Goal: Check status: Check status

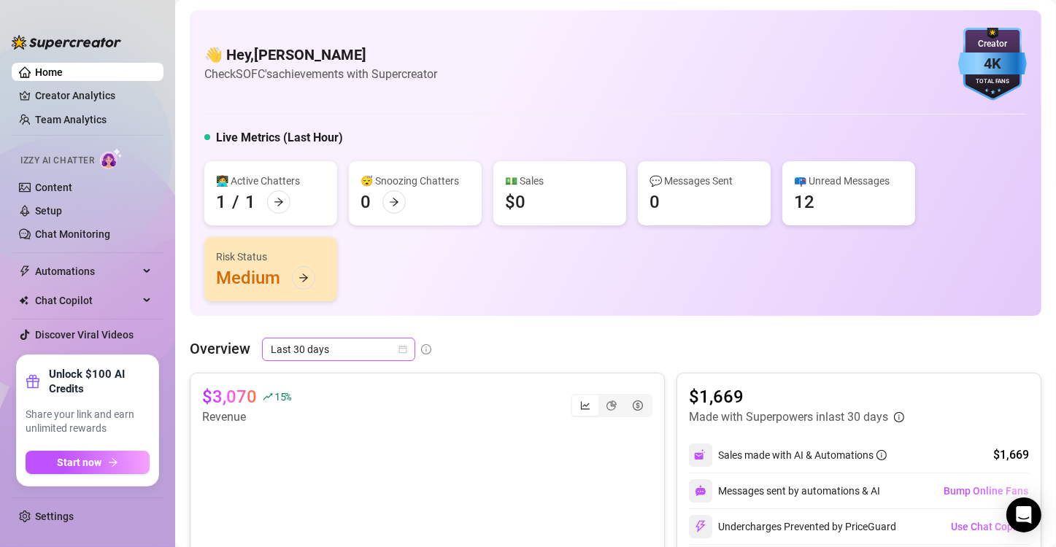
click at [354, 349] on span "Last 30 days" at bounding box center [339, 350] width 136 height 22
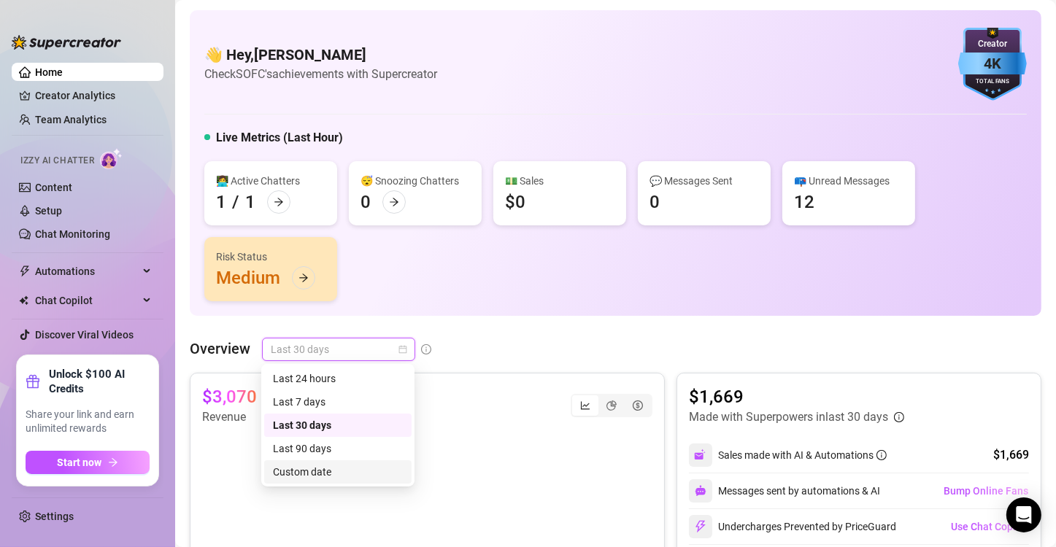
click at [309, 464] on div "Custom date" at bounding box center [338, 472] width 130 height 16
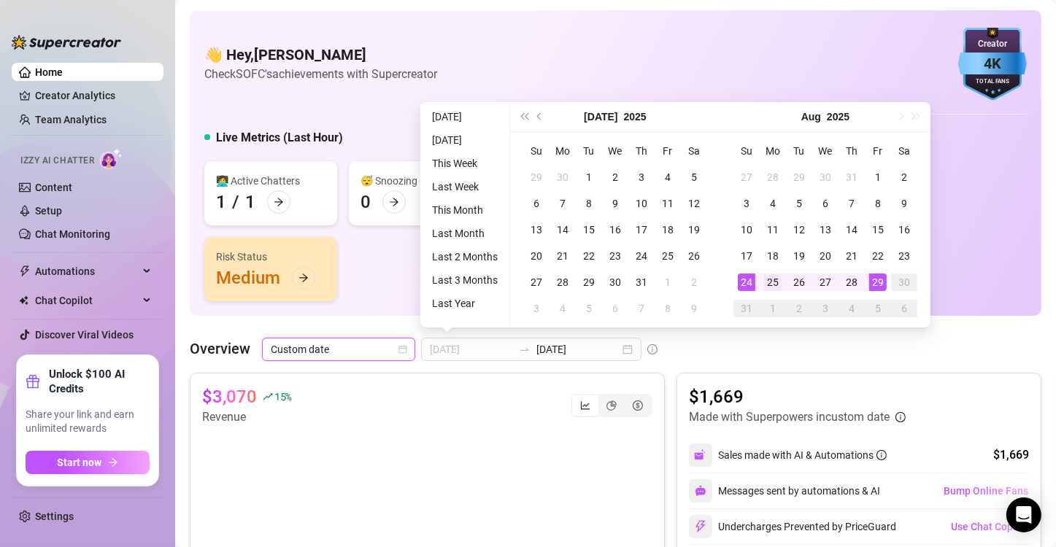
type input "[DATE]"
click at [637, 280] on div "25" at bounding box center [773, 283] width 18 height 18
type input "[DATE]"
click at [637, 279] on div "29" at bounding box center [878, 283] width 18 height 18
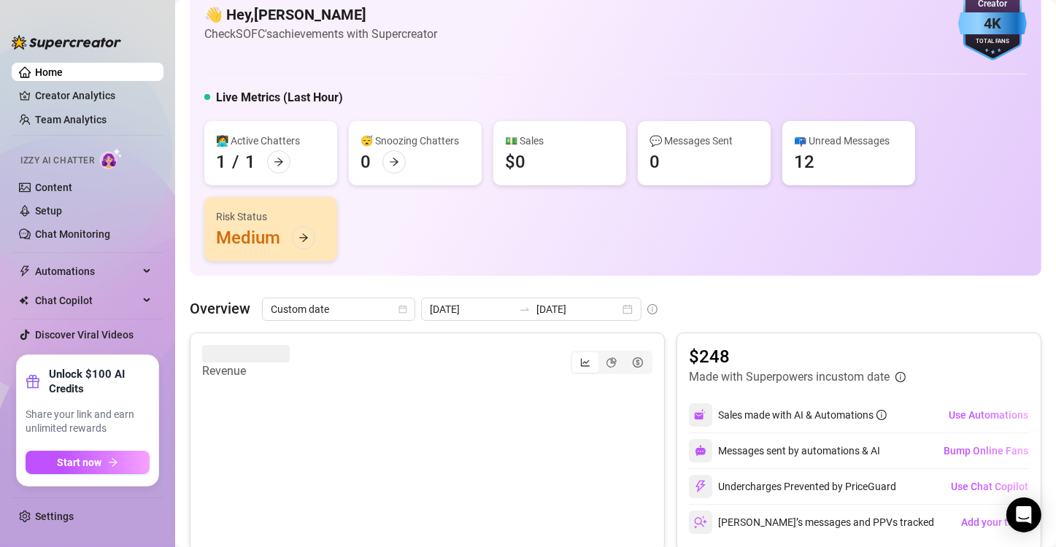
scroll to position [38, 0]
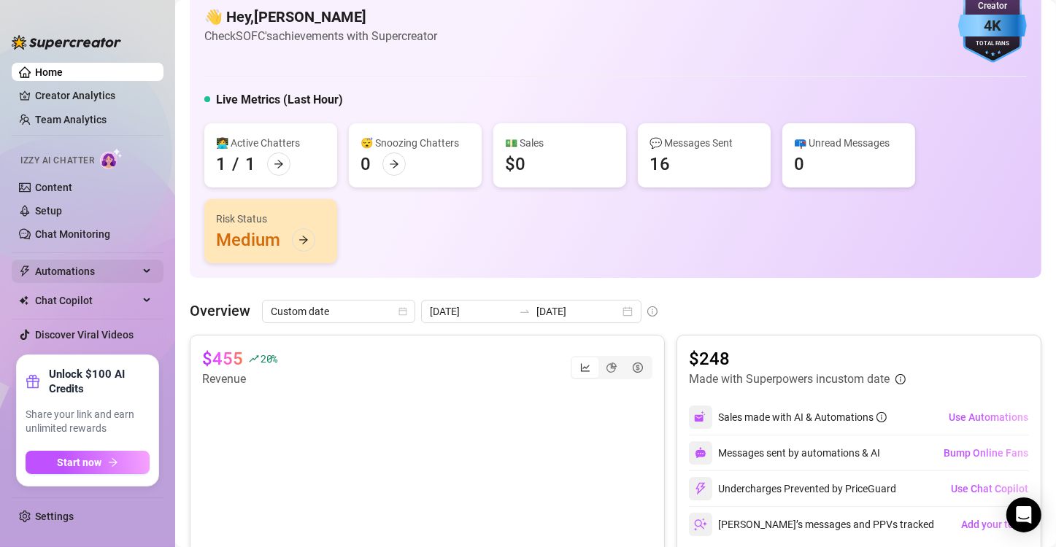
click at [138, 272] on span "Automations" at bounding box center [87, 271] width 104 height 23
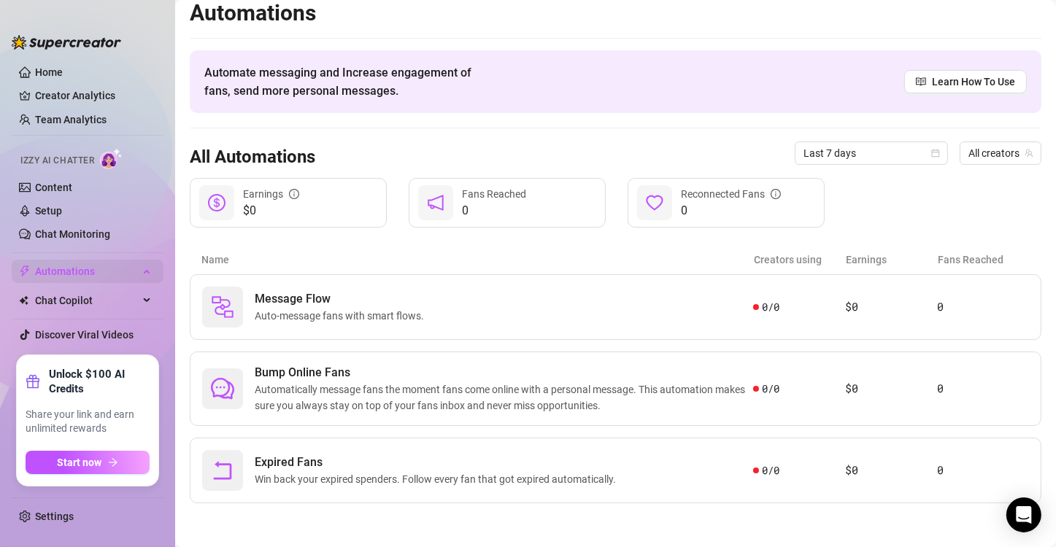
scroll to position [9, 0]
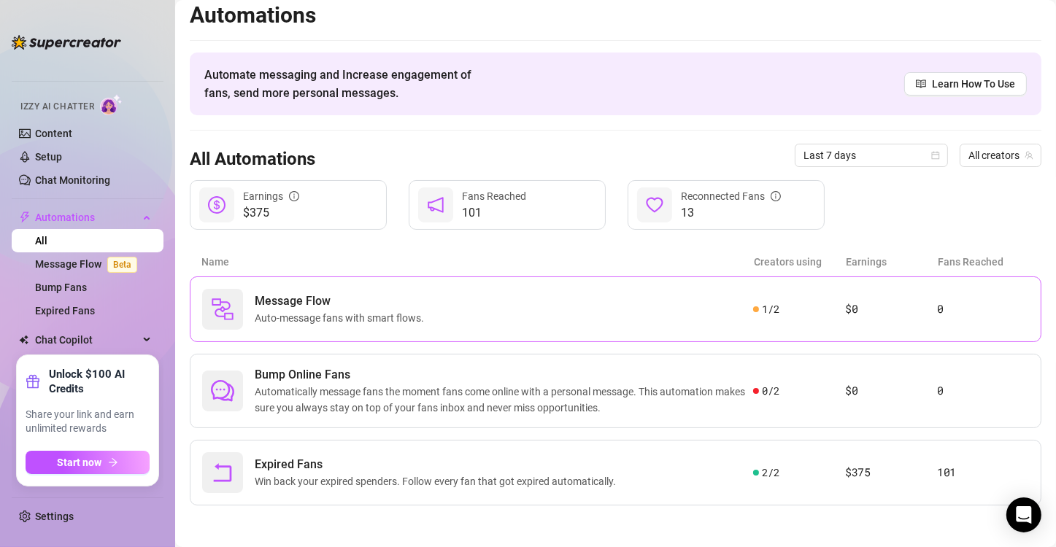
click at [637, 310] on div "Message Flow Auto-message fans with smart flows." at bounding box center [477, 309] width 551 height 41
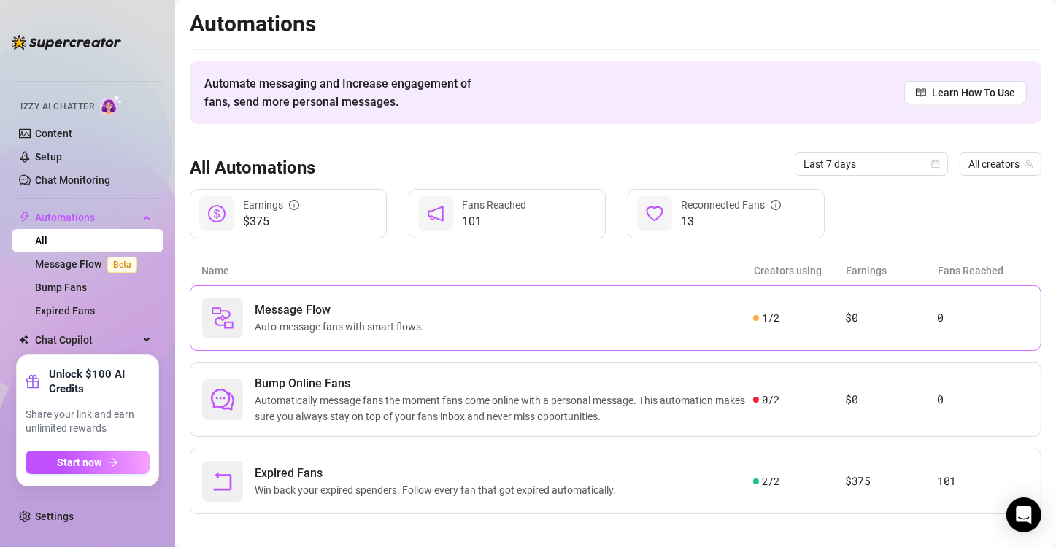
click at [573, 317] on div "Message Flow Auto-message fans with smart flows." at bounding box center [477, 318] width 551 height 41
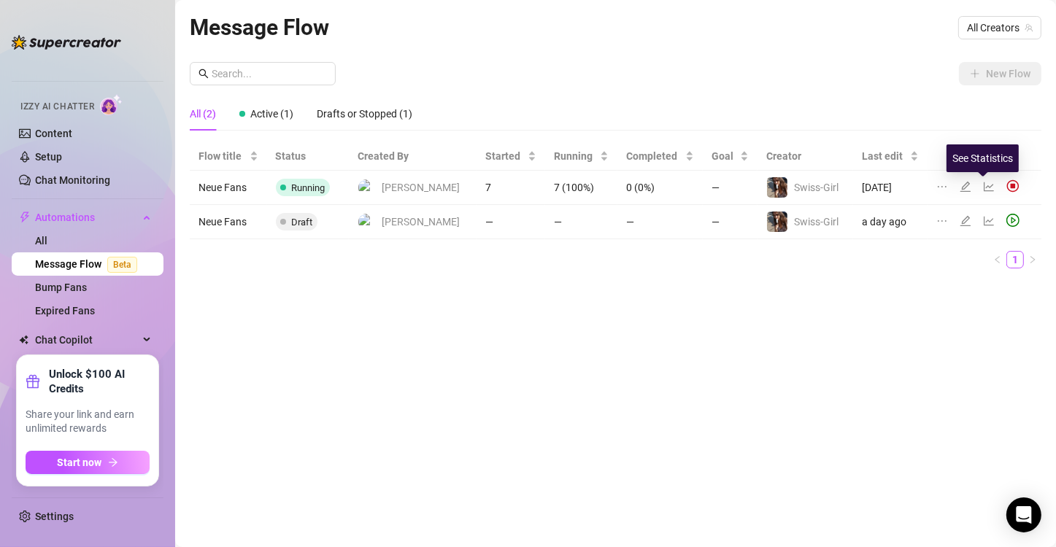
click at [637, 185] on icon "line-chart" at bounding box center [989, 187] width 12 height 12
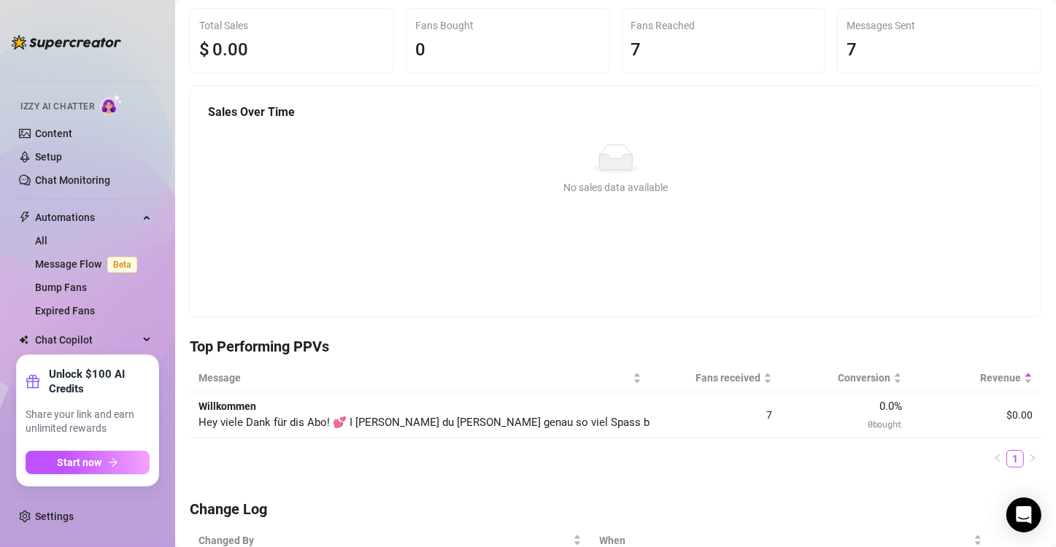
scroll to position [15, 0]
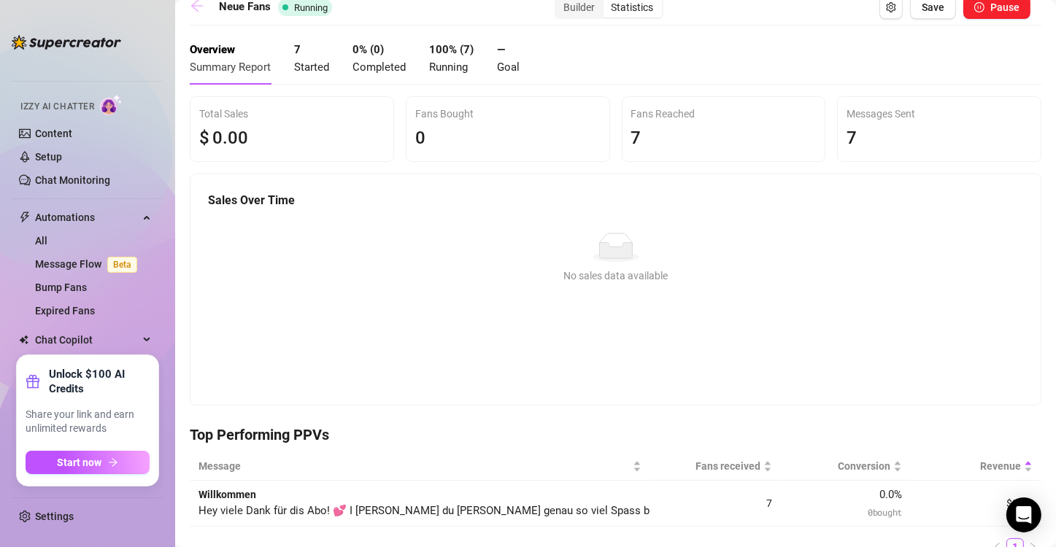
click at [198, 2] on icon "arrow-left" at bounding box center [197, 6] width 15 height 15
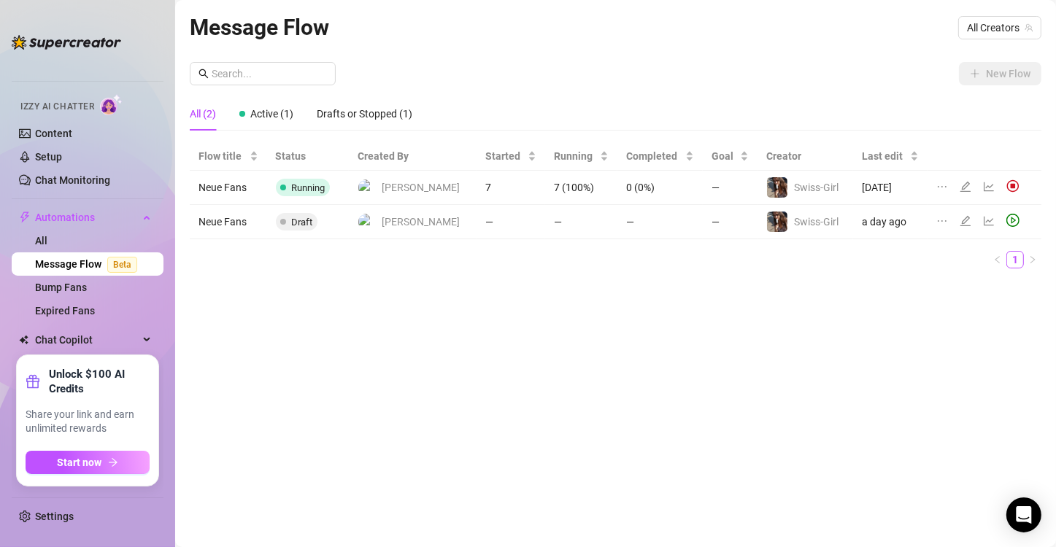
click at [517, 348] on div "Message Flow All Creators New Flow All (2) Active (1) Drafts or Stopped (1) Flo…" at bounding box center [616, 256] width 852 height 493
click at [637, 187] on icon "edit" at bounding box center [965, 187] width 10 height 10
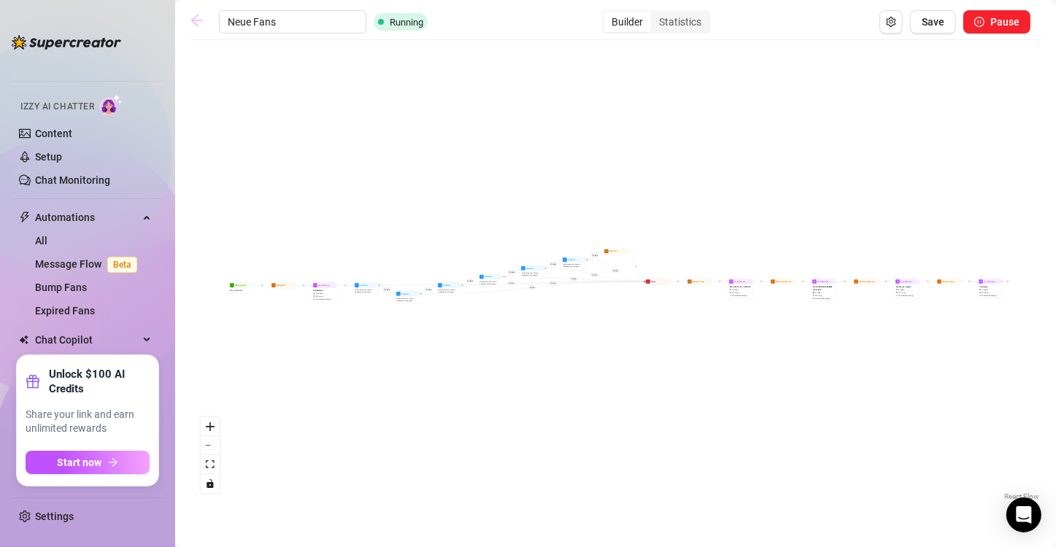
click at [195, 16] on icon "arrow-left" at bounding box center [197, 20] width 15 height 15
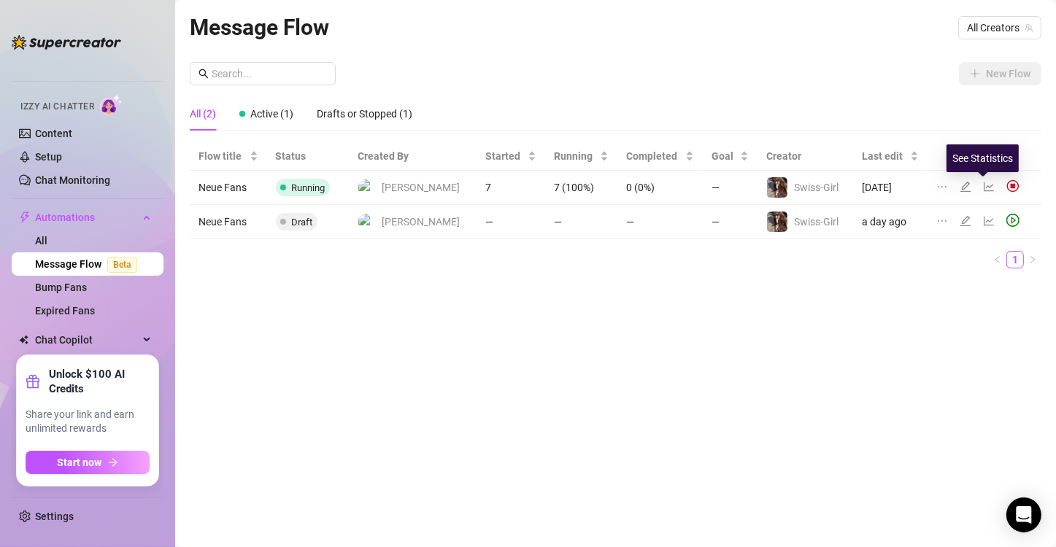
click at [637, 185] on icon "line-chart" at bounding box center [989, 187] width 12 height 12
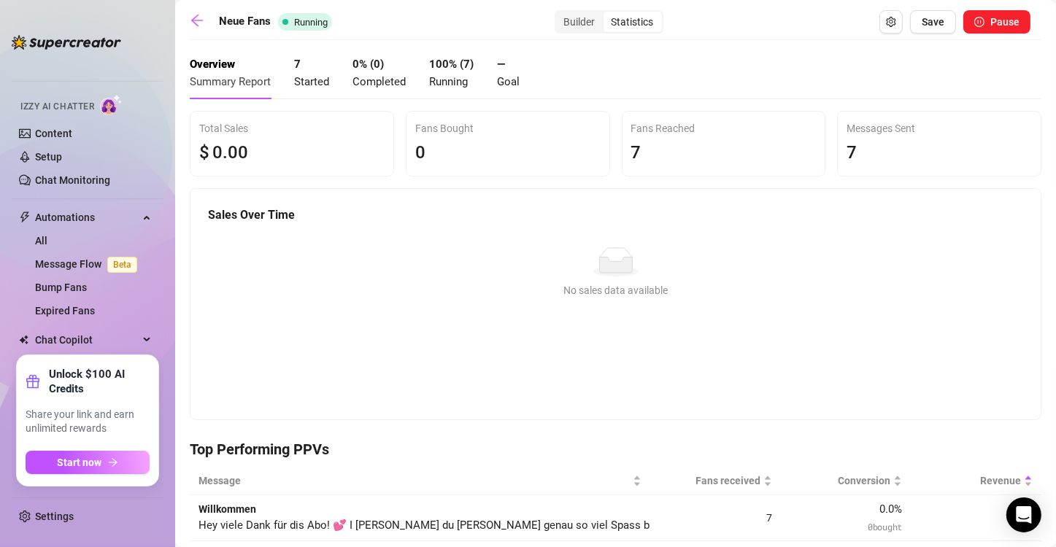
click at [633, 21] on div "Statistics" at bounding box center [632, 22] width 58 height 20
click at [607, 14] on input "Statistics" at bounding box center [607, 14] width 0 height 0
click at [560, 20] on div "Builder" at bounding box center [579, 22] width 47 height 20
click at [560, 14] on input "Builder" at bounding box center [560, 14] width 0 height 0
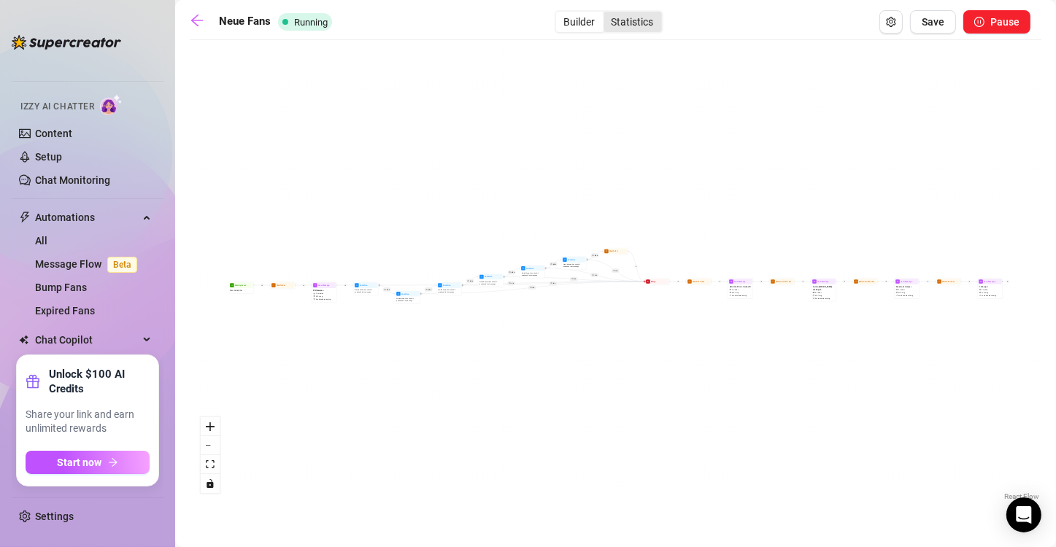
click at [621, 15] on div "Statistics" at bounding box center [632, 22] width 58 height 20
click at [607, 14] on input "Statistics" at bounding box center [607, 14] width 0 height 0
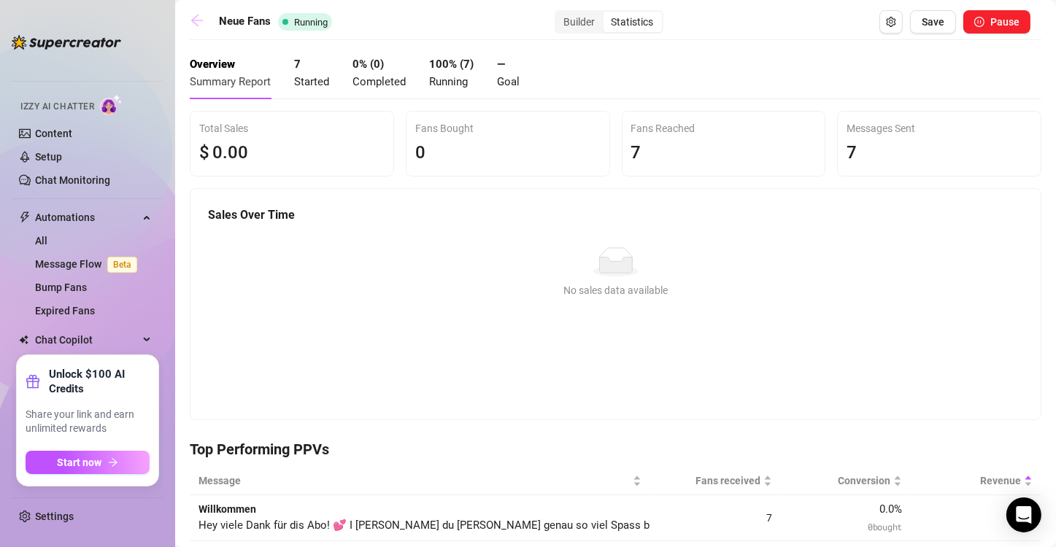
click at [201, 22] on icon "arrow-left" at bounding box center [197, 20] width 15 height 15
